Goal: Information Seeking & Learning: Learn about a topic

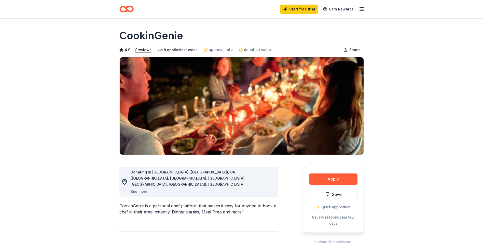
click at [140, 191] on button "See more" at bounding box center [139, 191] width 17 height 6
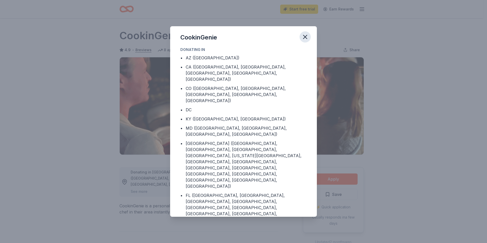
click at [305, 40] on icon "button" at bounding box center [304, 36] width 7 height 7
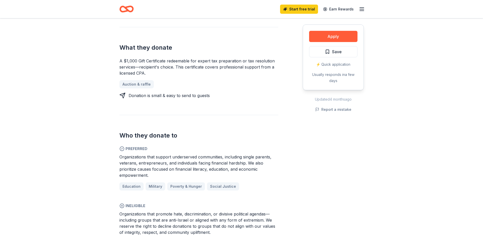
scroll to position [204, 0]
